Goal: Task Accomplishment & Management: Manage account settings

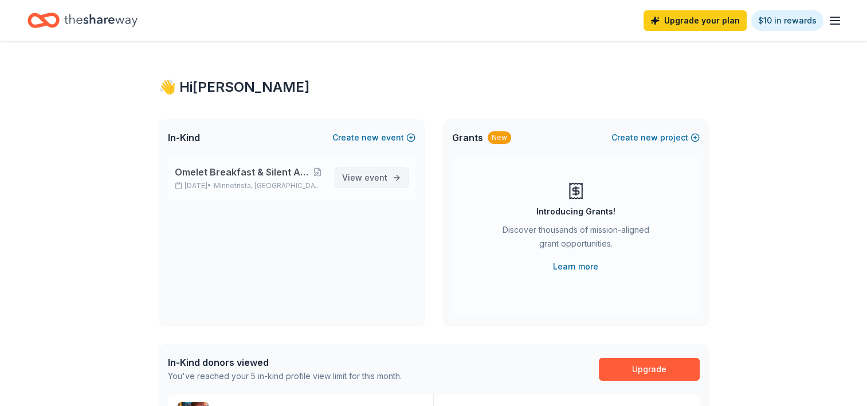
click at [382, 175] on span "event" at bounding box center [375, 177] width 23 height 10
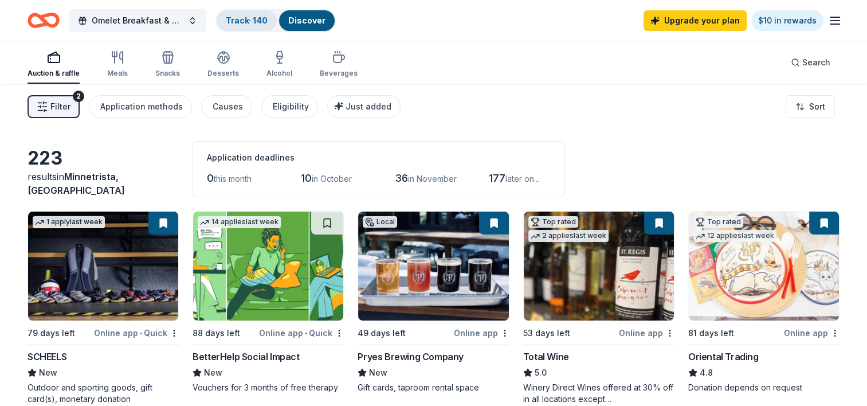
click at [249, 22] on link "Track · 140" at bounding box center [247, 20] width 42 height 10
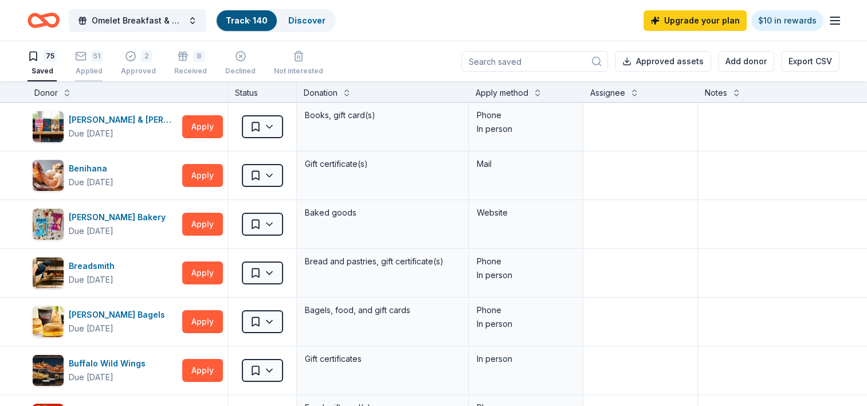
click at [81, 64] on div "51 Applied" at bounding box center [89, 62] width 28 height 25
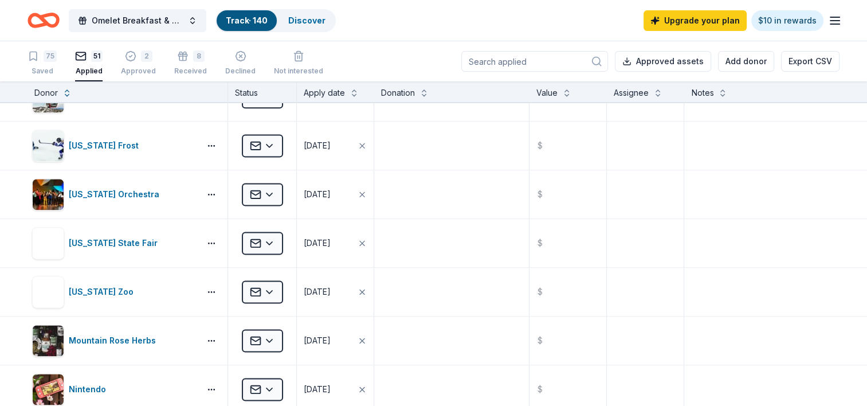
scroll to position [1597, 0]
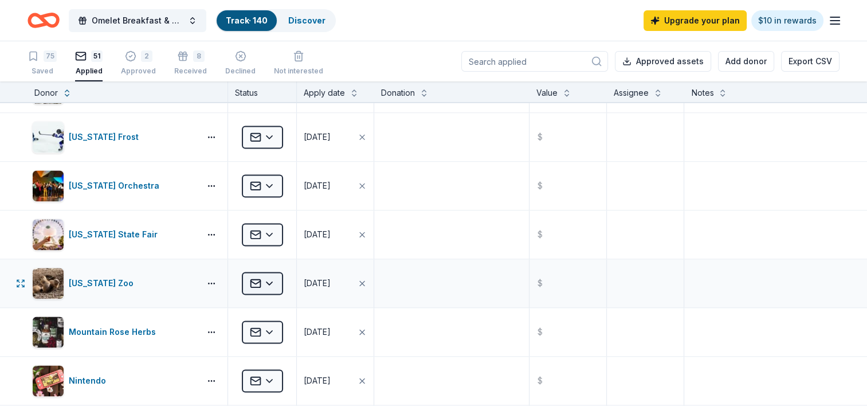
click at [270, 276] on html "Omelet Breakfast & Silent Auction Fundraiser Track · 140 Discover Upgrade your …" at bounding box center [433, 203] width 867 height 406
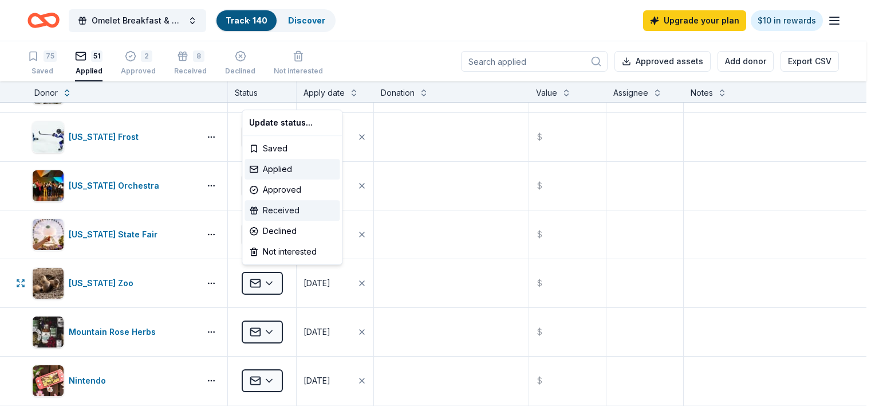
click at [270, 209] on div "Received" at bounding box center [292, 210] width 95 height 21
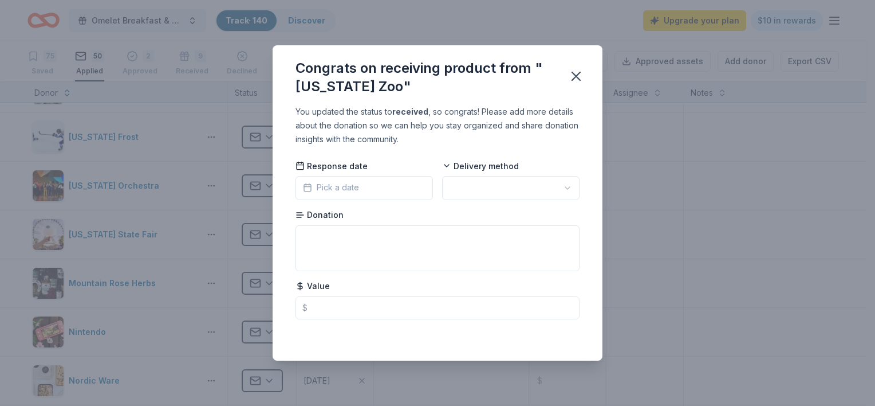
click at [392, 190] on button "Pick a date" at bounding box center [365, 188] width 138 height 24
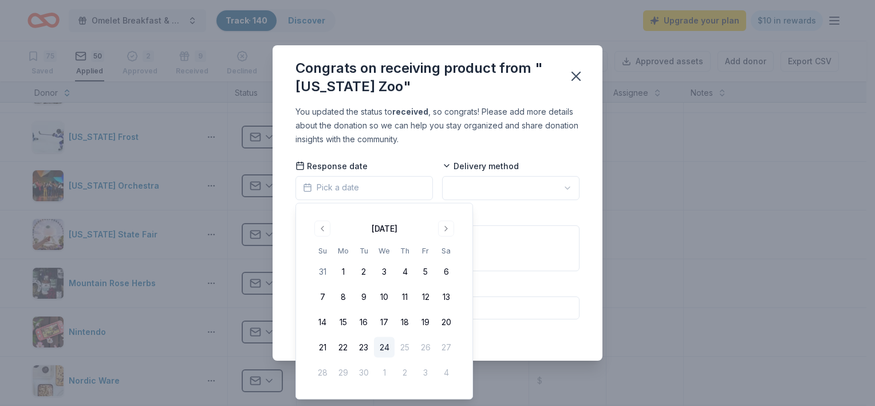
click at [384, 348] on button "24" at bounding box center [384, 347] width 21 height 21
click at [511, 185] on html "Omelet Breakfast & Silent Auction Fundraiser Track · 140 Discover Upgrade your …" at bounding box center [437, 203] width 875 height 406
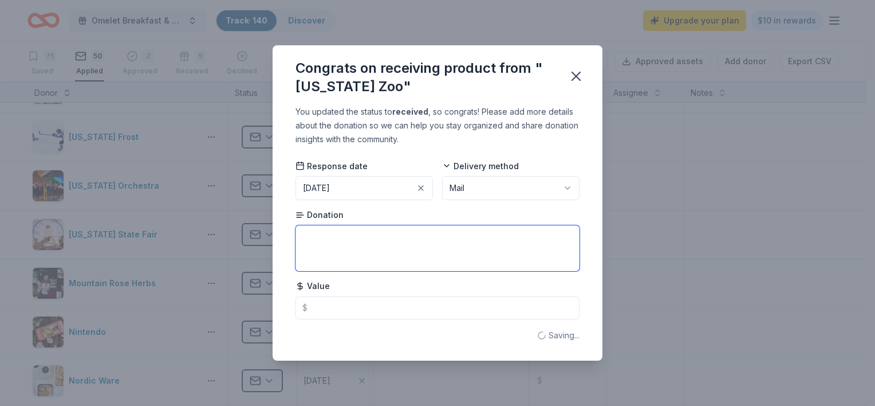
click at [449, 238] on textarea at bounding box center [438, 248] width 284 height 46
type textarea "4 passes"
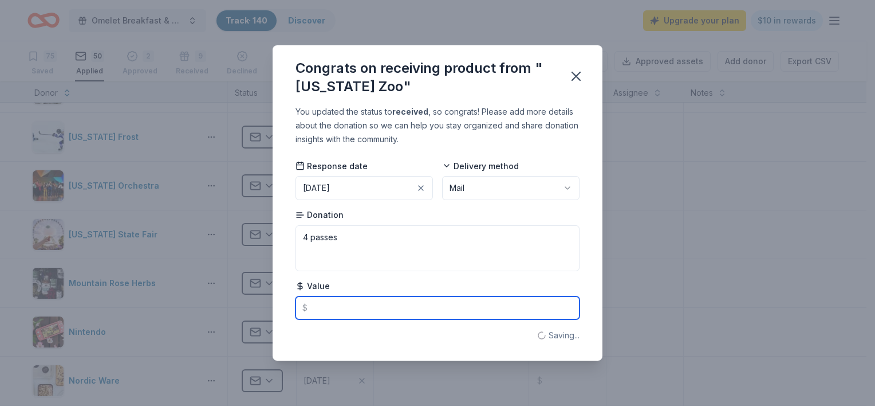
click at [413, 305] on input "text" at bounding box center [438, 307] width 284 height 23
click at [344, 308] on input "text" at bounding box center [438, 307] width 284 height 23
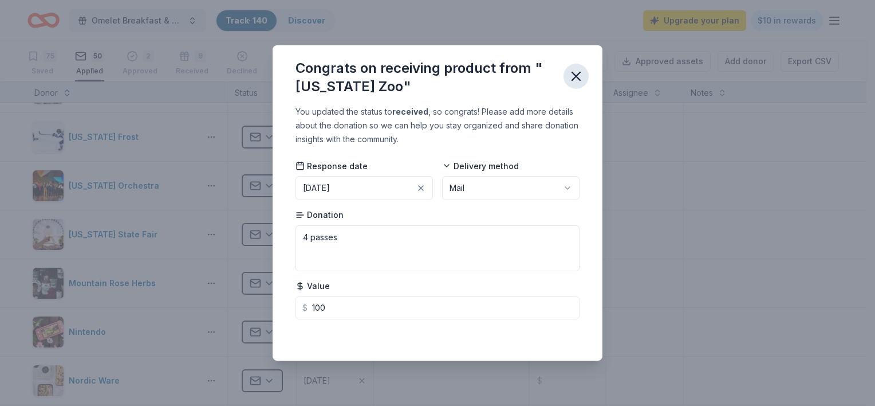
type input "100.00"
click at [576, 77] on icon "button" at bounding box center [576, 76] width 8 height 8
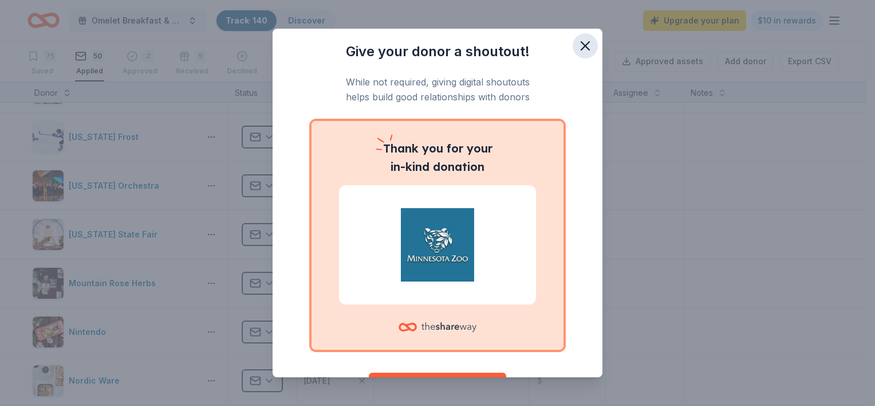
click at [582, 47] on icon "button" at bounding box center [586, 46] width 8 height 8
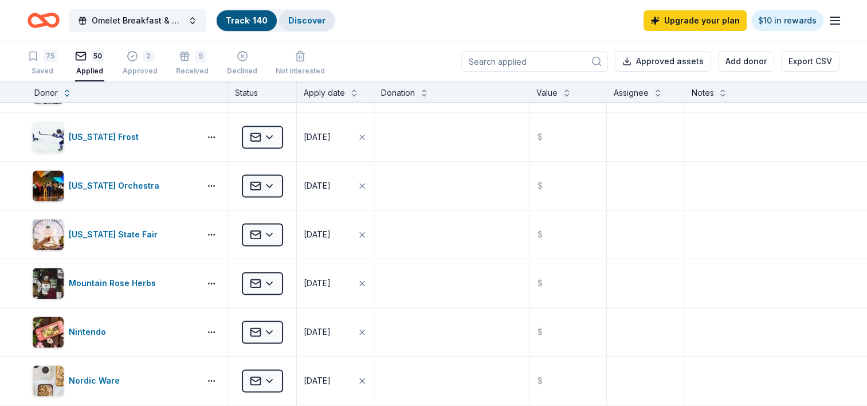
click at [303, 19] on link "Discover" at bounding box center [306, 20] width 37 height 10
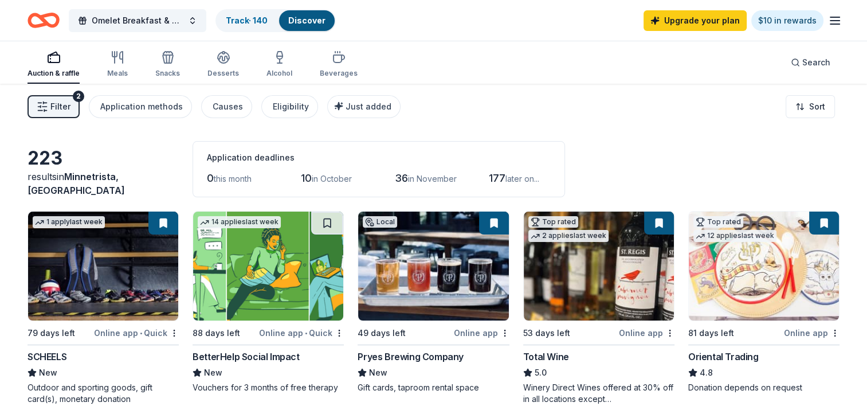
click at [287, 332] on div "Online app • Quick" at bounding box center [301, 332] width 85 height 14
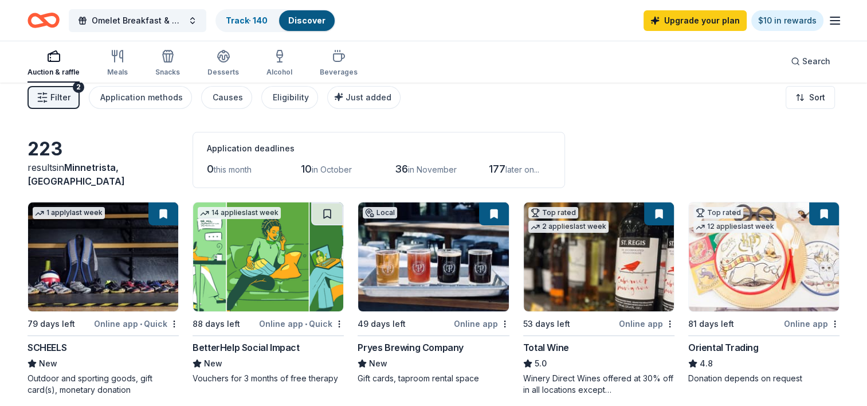
scroll to position [11, 0]
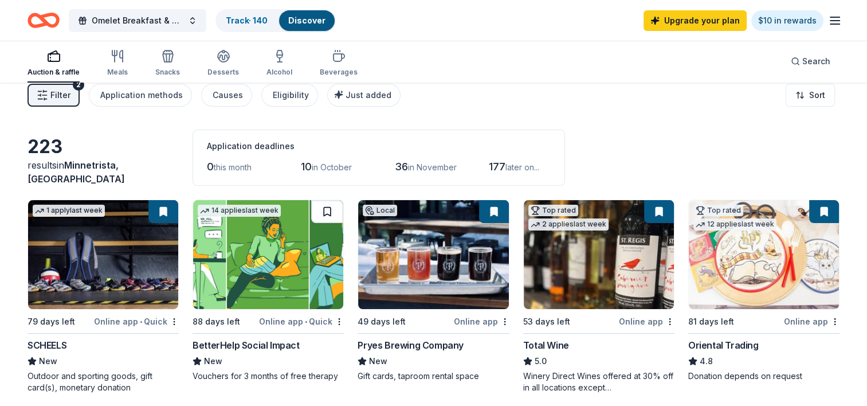
click at [326, 209] on button at bounding box center [327, 211] width 32 height 23
click at [238, 18] on link "Track · 141" at bounding box center [245, 20] width 39 height 10
click at [246, 16] on link "Track · 141" at bounding box center [245, 20] width 39 height 10
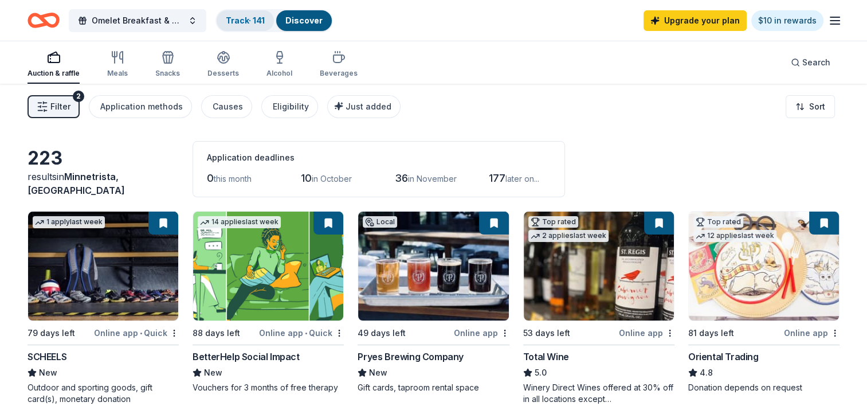
click at [243, 21] on link "Track · 141" at bounding box center [245, 20] width 39 height 10
click at [243, 15] on link "Track · 141" at bounding box center [245, 20] width 39 height 10
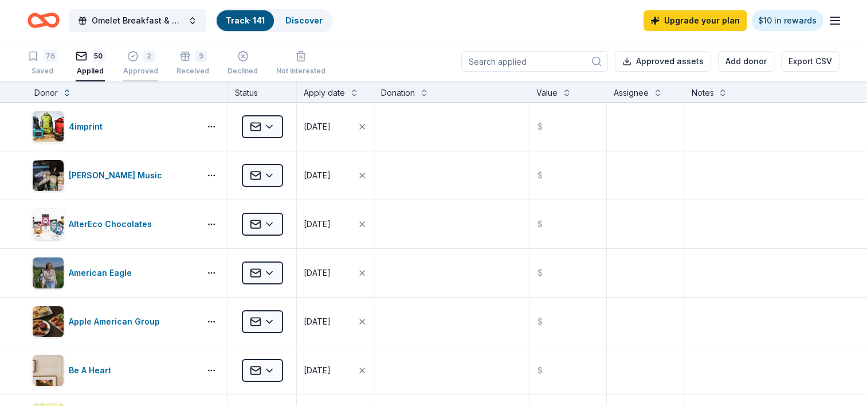
click at [142, 68] on div "Approved" at bounding box center [140, 70] width 35 height 9
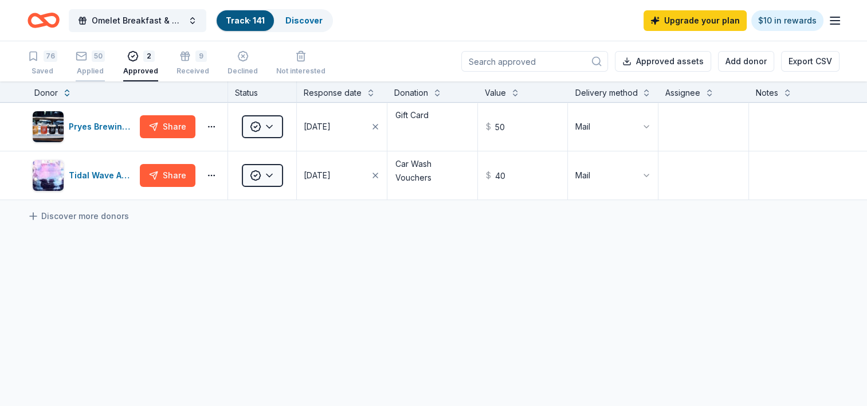
click at [81, 68] on div "Applied" at bounding box center [90, 70] width 29 height 9
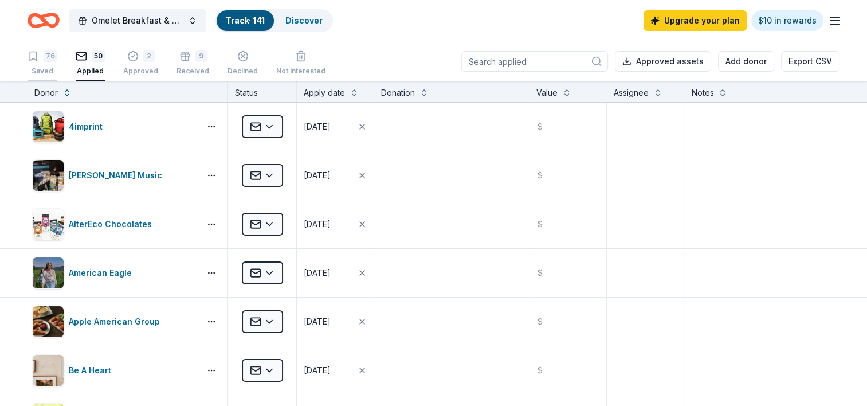
click at [48, 69] on div "Saved" at bounding box center [43, 70] width 30 height 9
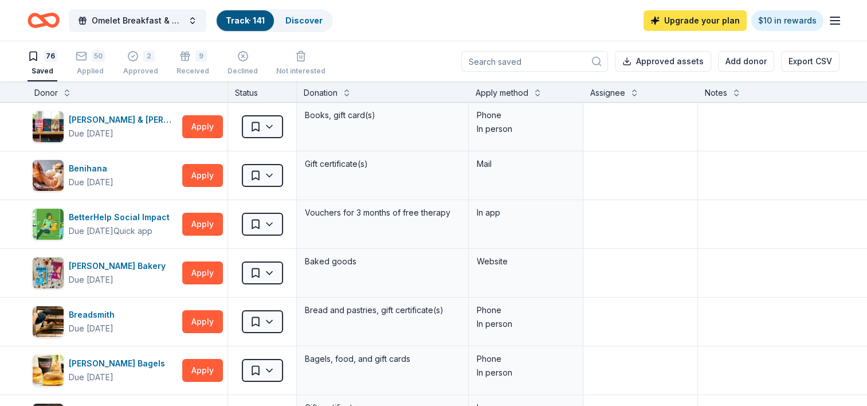
click at [692, 21] on link "Upgrade your plan" at bounding box center [694, 20] width 103 height 21
click at [696, 17] on link "Upgrade your plan" at bounding box center [694, 20] width 103 height 21
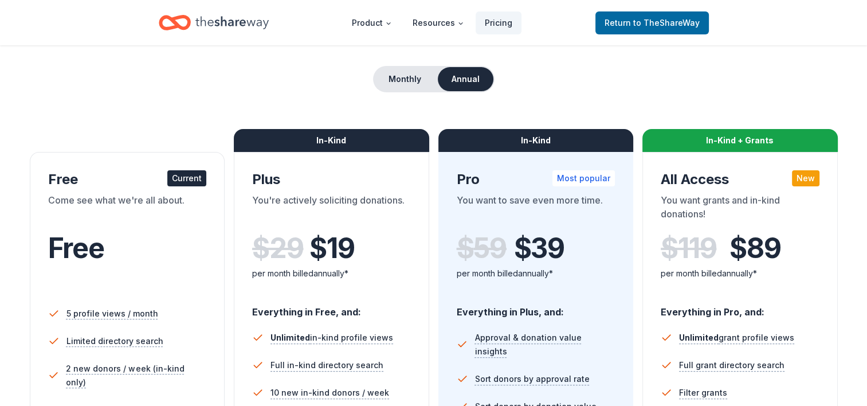
scroll to position [84, 0]
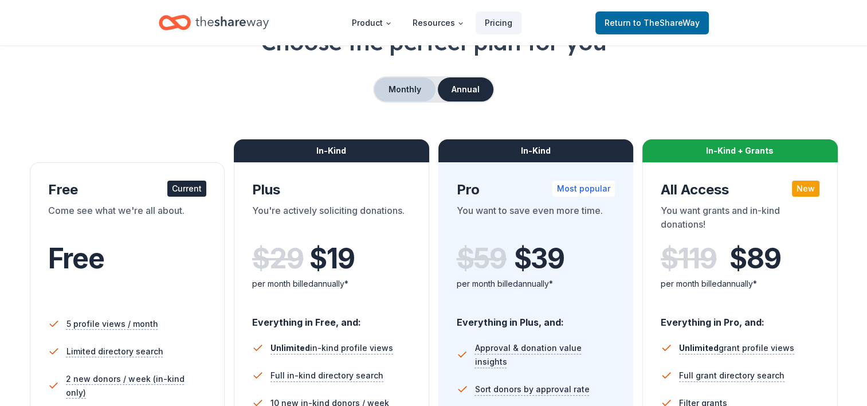
click at [390, 92] on button "Monthly" at bounding box center [404, 89] width 61 height 24
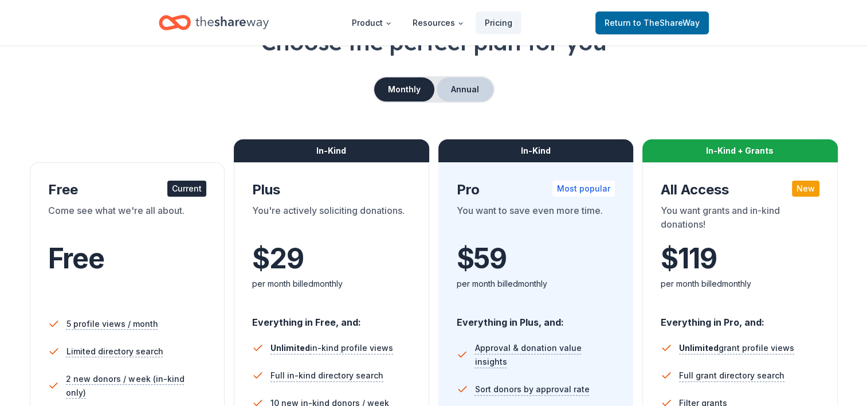
click at [466, 90] on button "Annual" at bounding box center [465, 89] width 57 height 24
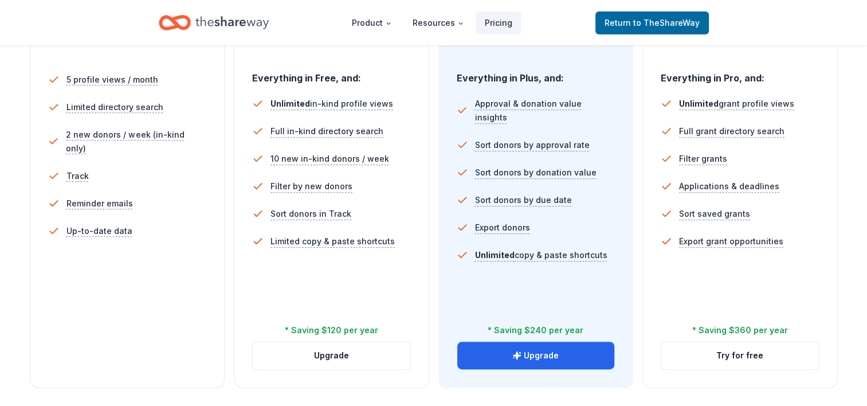
scroll to position [0, 0]
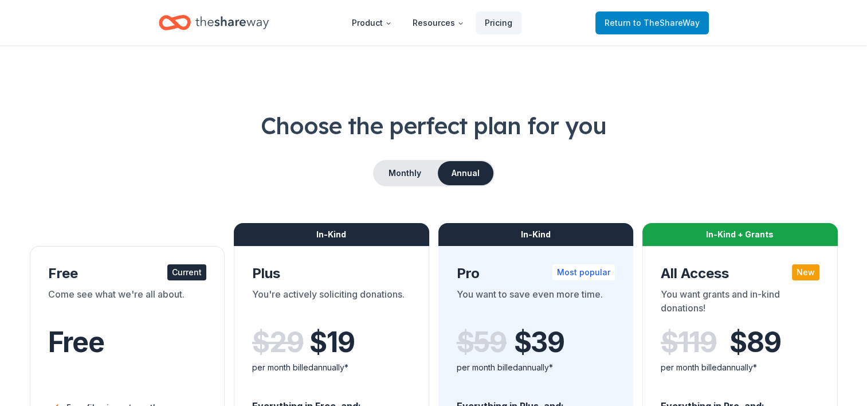
click at [628, 28] on span "Return to TheShareWay" at bounding box center [651, 23] width 95 height 14
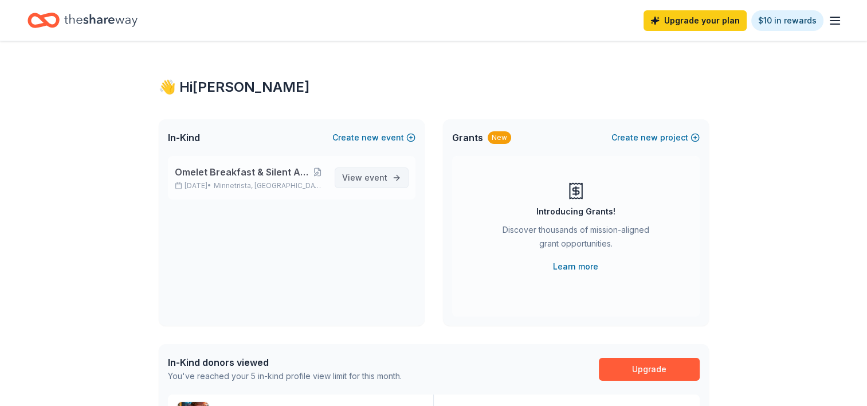
click at [362, 179] on span "View event" at bounding box center [364, 178] width 45 height 14
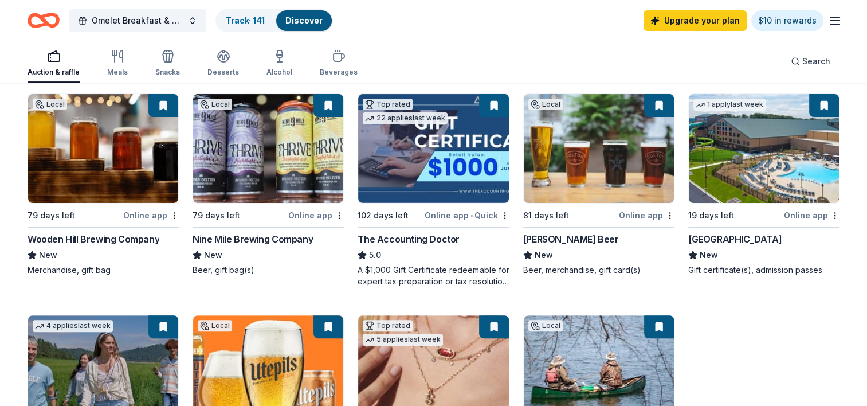
scroll to position [333, 0]
